Goal: Book appointment/travel/reservation

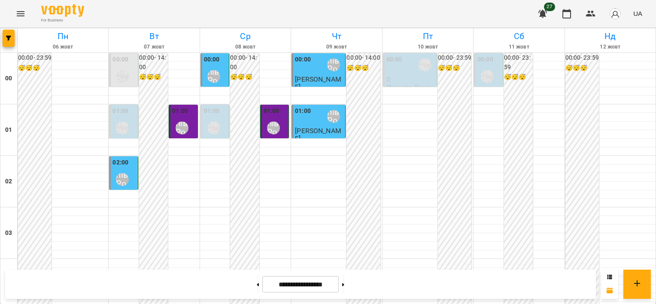
scroll to position [1024, 0]
click at [344, 285] on icon at bounding box center [343, 284] width 2 height 3
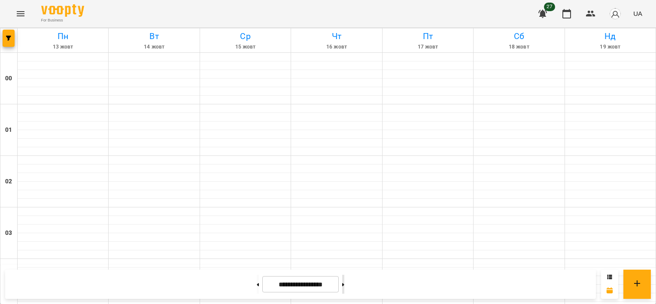
type input "**********"
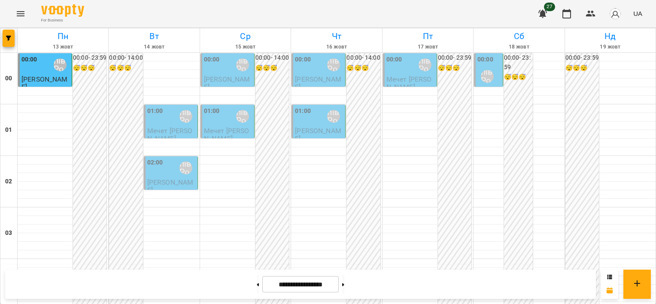
click at [484, 69] on div "Пилипів Романа" at bounding box center [488, 77] width 20 height 20
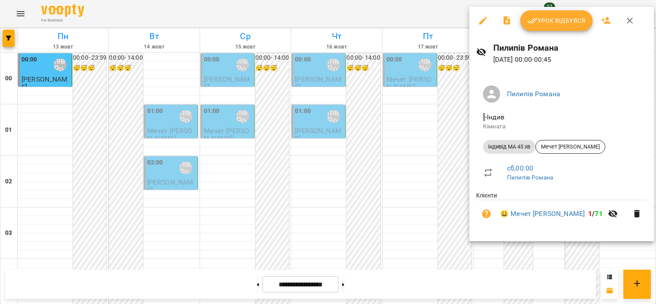
drag, startPoint x: 464, startPoint y: 109, endPoint x: 428, endPoint y: 82, distance: 44.5
click at [462, 107] on div at bounding box center [328, 152] width 656 height 304
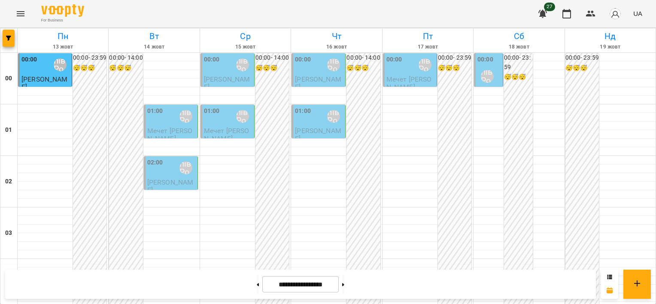
click at [419, 74] on div "Пилипів Романа" at bounding box center [425, 65] width 20 height 20
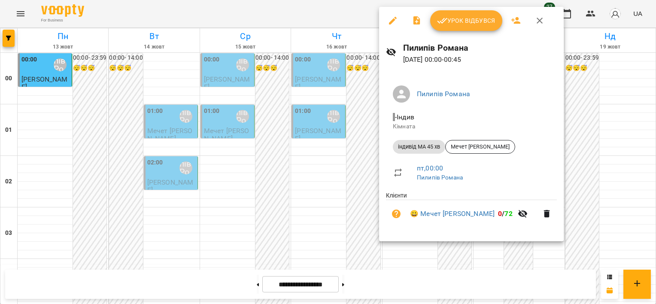
drag, startPoint x: 362, startPoint y: 114, endPoint x: 359, endPoint y: 103, distance: 12.0
click at [362, 114] on div at bounding box center [328, 152] width 656 height 304
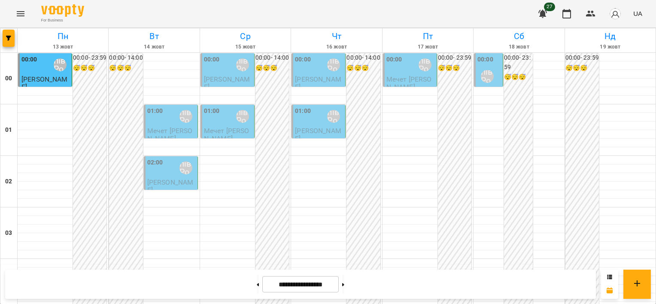
scroll to position [816, 0]
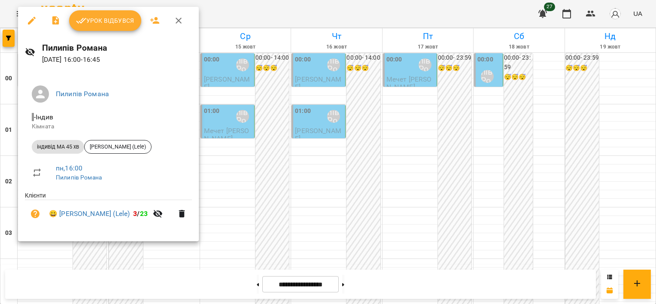
click at [223, 152] on div at bounding box center [328, 152] width 656 height 304
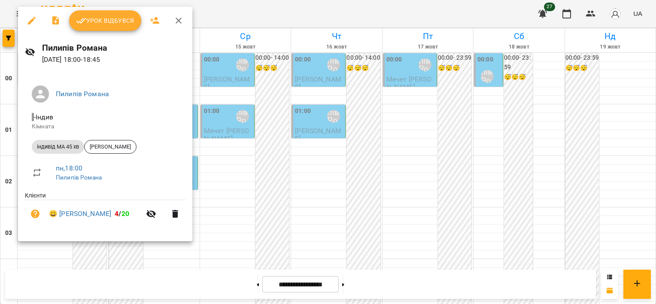
click at [234, 153] on div at bounding box center [328, 152] width 656 height 304
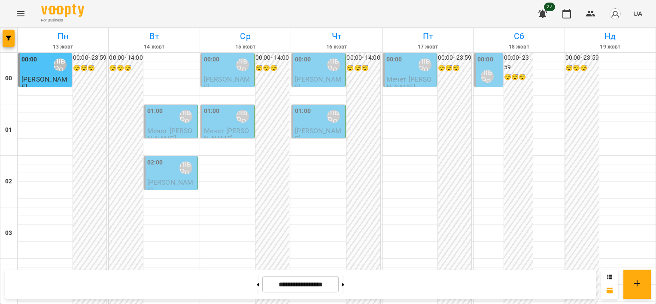
scroll to position [859, 0]
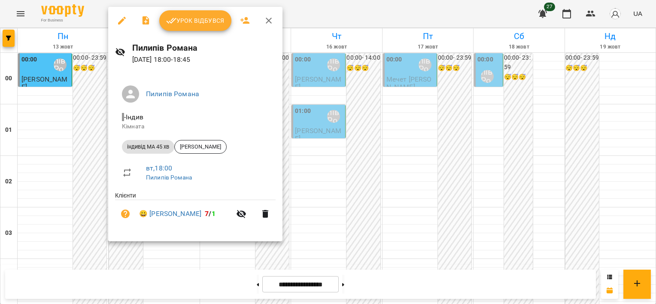
click at [98, 157] on div at bounding box center [328, 152] width 656 height 304
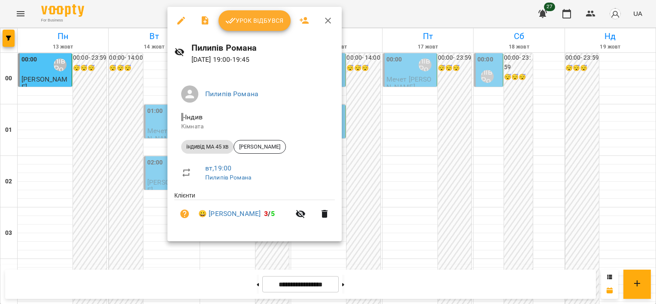
click at [116, 187] on div at bounding box center [328, 152] width 656 height 304
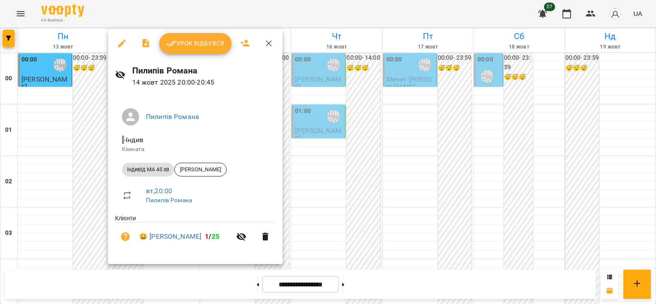
click at [103, 195] on div at bounding box center [328, 152] width 656 height 304
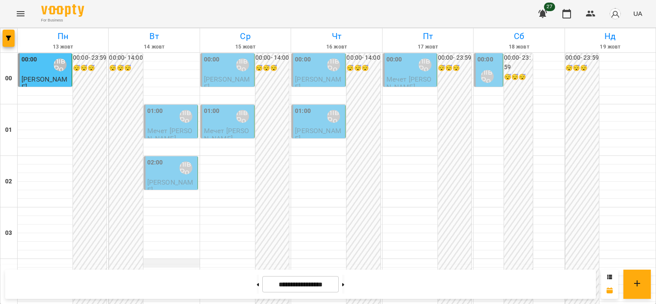
scroll to position [0, 0]
